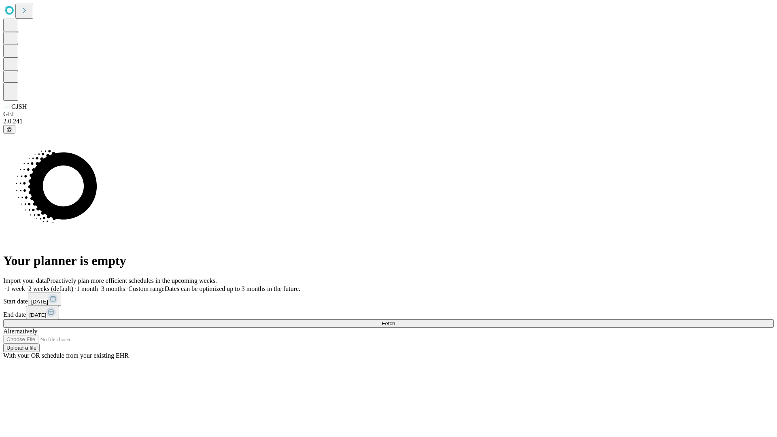
click at [395, 321] on span "Fetch" at bounding box center [388, 324] width 13 height 6
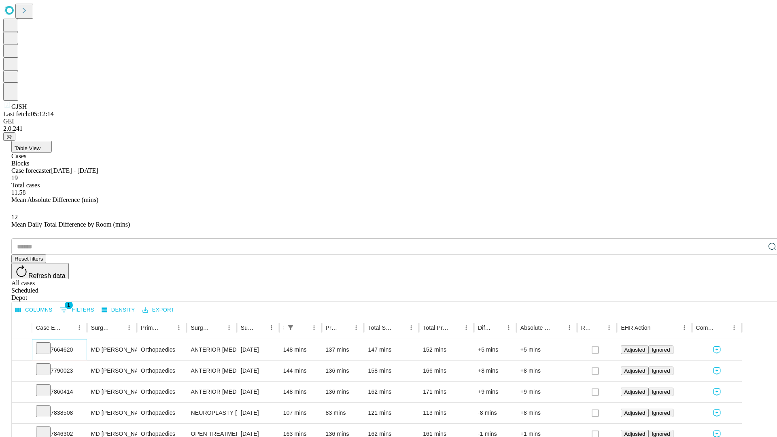
click at [47, 344] on icon at bounding box center [43, 348] width 8 height 8
